Goal: Check status: Check status

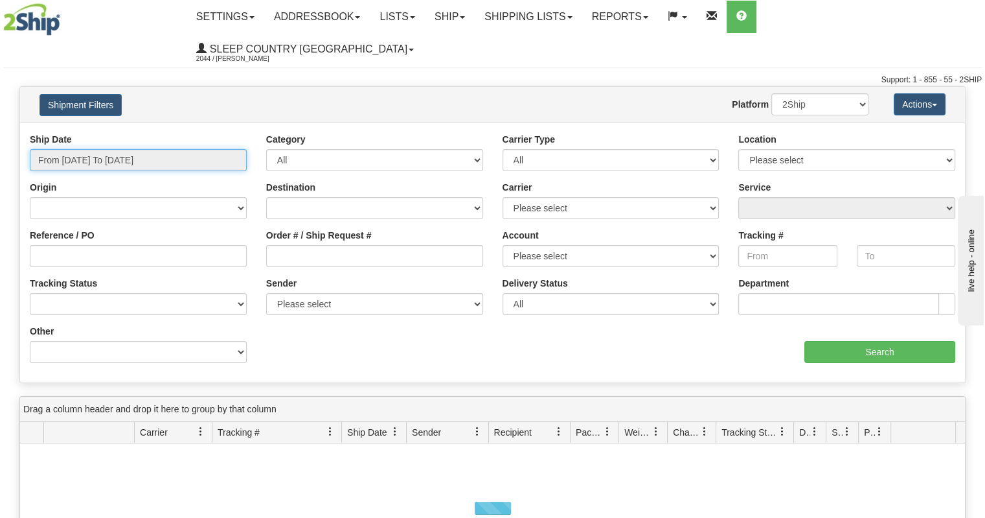
click at [104, 149] on input "From [DATE] To [DATE]" at bounding box center [138, 160] width 217 height 22
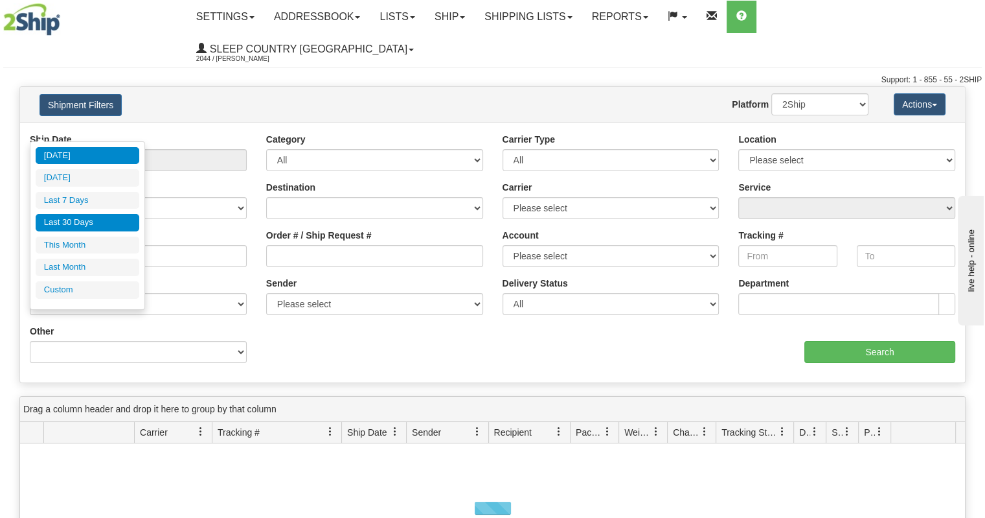
click at [88, 220] on li "Last 30 Days" at bounding box center [88, 222] width 104 height 17
type input "From [DATE] To [DATE]"
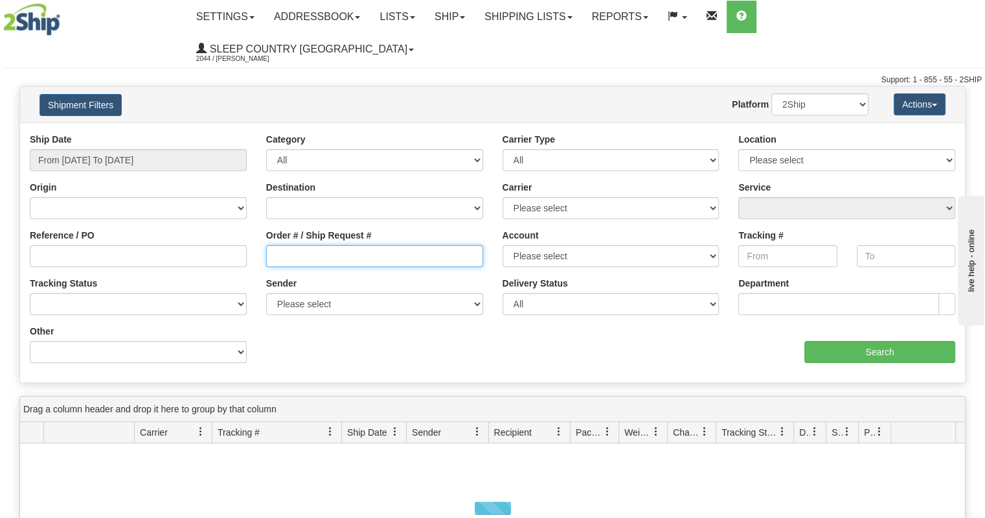
click at [292, 245] on input "Order # / Ship Request #" at bounding box center [374, 256] width 217 height 22
paste input "9002I088334"
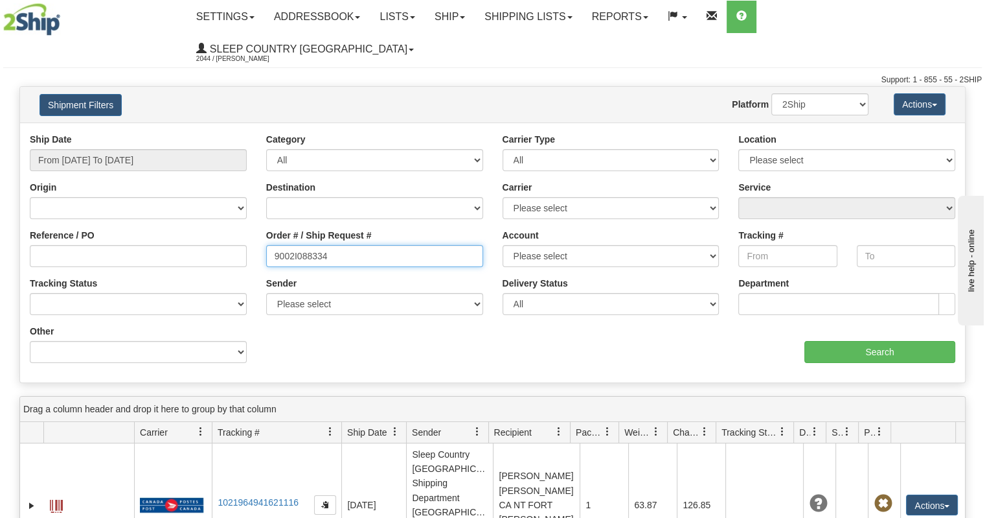
type input "9002I088334"
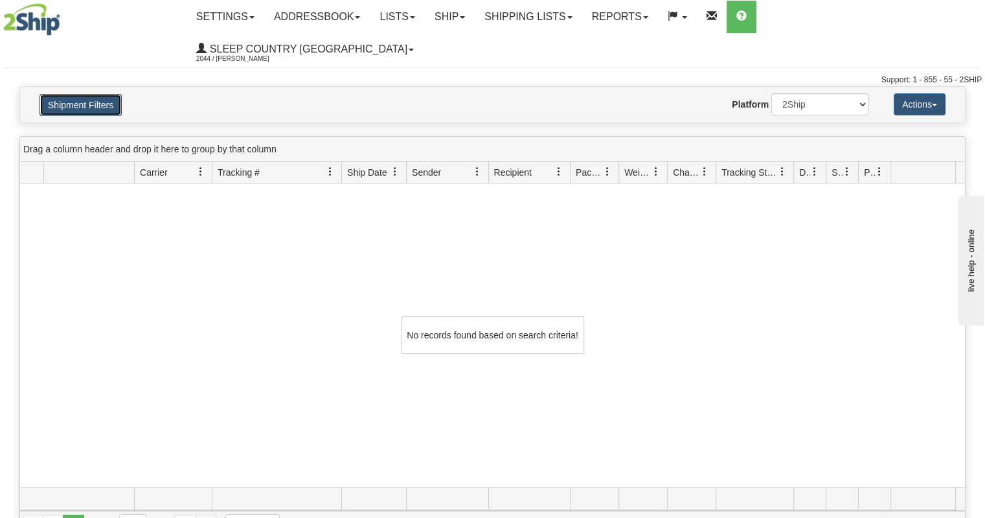
click at [91, 94] on button "Shipment Filters" at bounding box center [81, 105] width 82 height 22
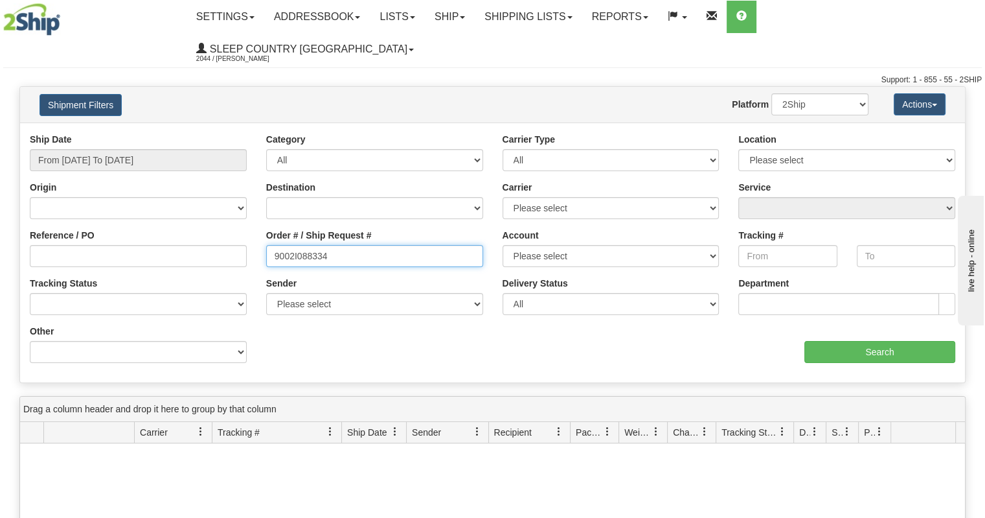
click at [347, 245] on input "9002I088334" at bounding box center [374, 256] width 217 height 22
click at [910, 122] on div "Ship Date From [DATE] To [DATE] Category All Inbound Outbound Carrier Type All …" at bounding box center [492, 252] width 945 height 260
click at [889, 133] on div "Location Please select [GEOGRAPHIC_DATA] 921 922 93 94 97 390 915 916 98 902 95…" at bounding box center [847, 152] width 217 height 38
click at [360, 245] on input "9002I088334" at bounding box center [374, 256] width 217 height 22
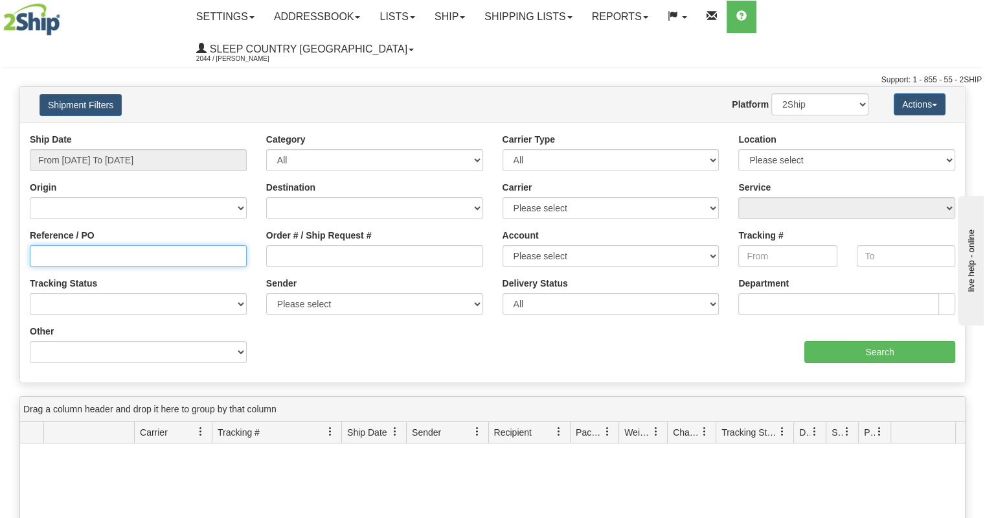
click at [236, 245] on input "Reference / PO" at bounding box center [138, 256] width 217 height 22
paste input "3011022"
type input "3011022"
